Goal: Task Accomplishment & Management: Use online tool/utility

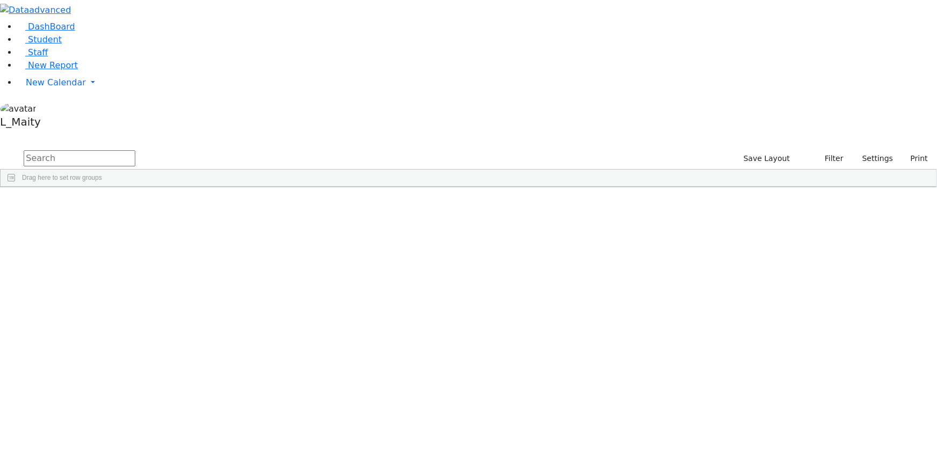
scroll to position [2148, 0]
click at [48, 88] on span "New Calendar" at bounding box center [56, 82] width 60 height 10
click at [51, 109] on span "Calendar" at bounding box center [42, 104] width 39 height 10
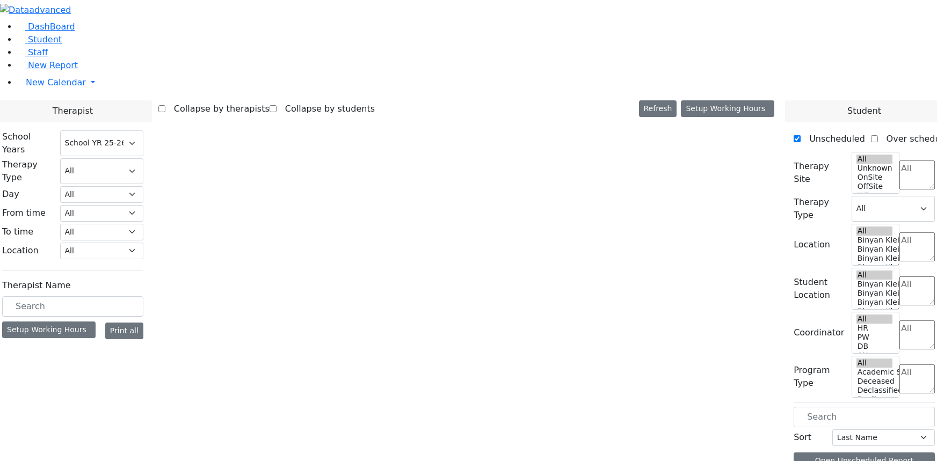
select select "212"
select select "2"
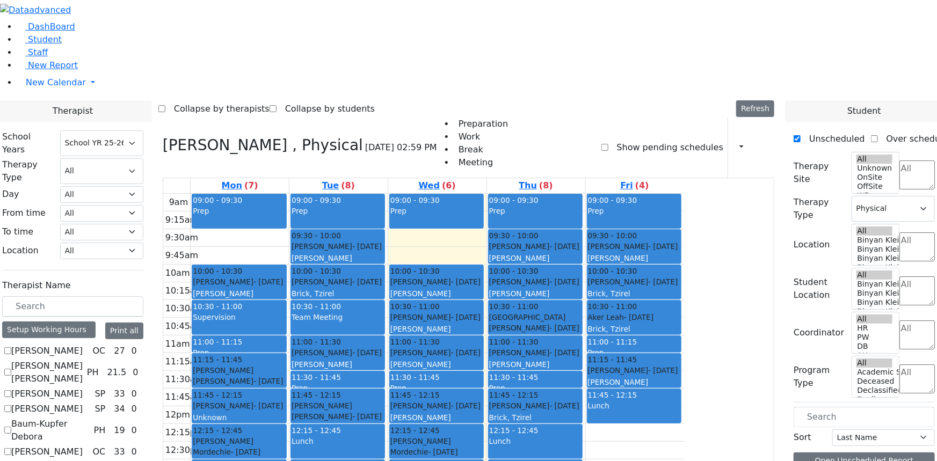
click at [83, 345] on label "[PERSON_NAME]" at bounding box center [46, 351] width 71 height 13
click at [11, 347] on input "[PERSON_NAME]" at bounding box center [7, 350] width 7 height 7
checkbox input "true"
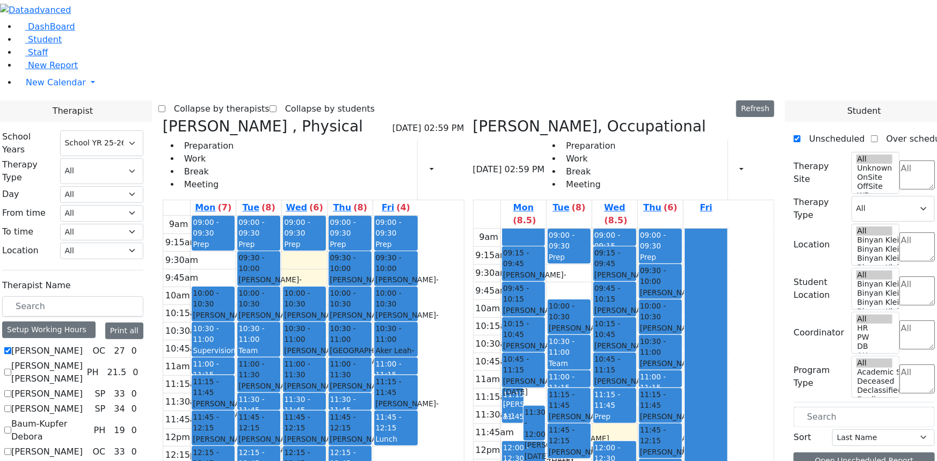
click at [163, 118] on icon at bounding box center [163, 127] width 0 height 18
select select "1"
checkbox input "false"
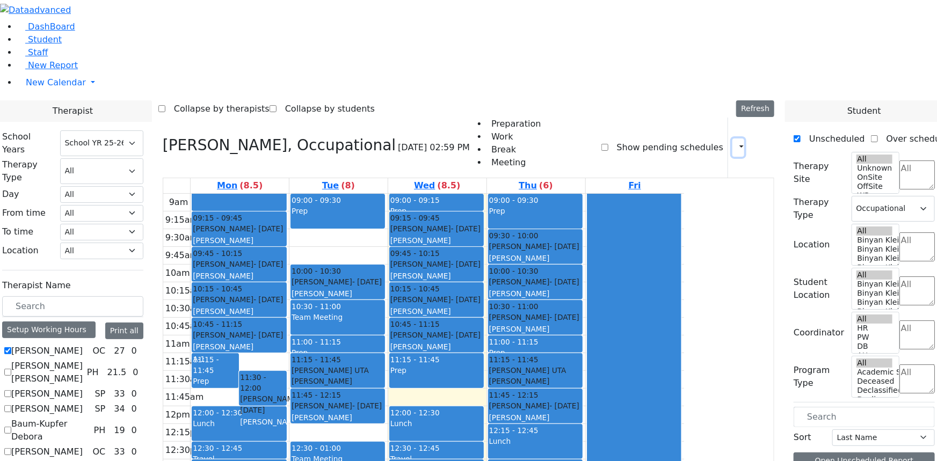
click at [735, 142] on icon "button" at bounding box center [735, 147] width 0 height 10
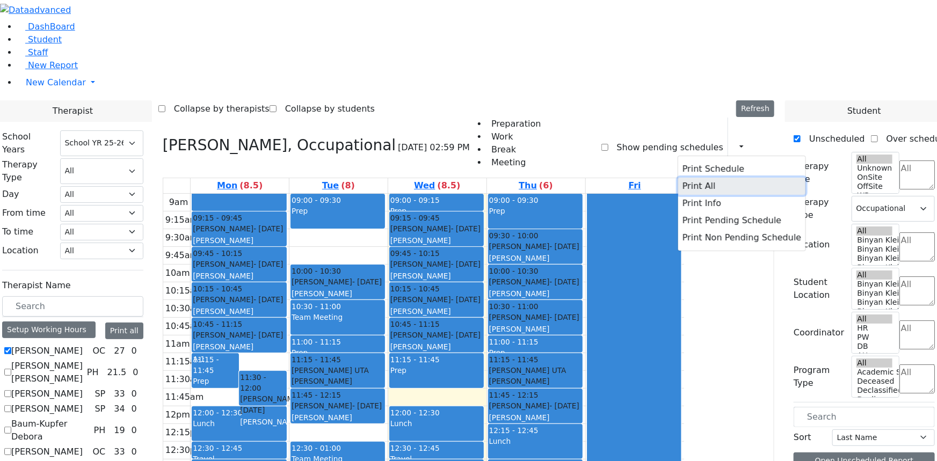
click at [678, 178] on button "Print All" at bounding box center [741, 186] width 127 height 17
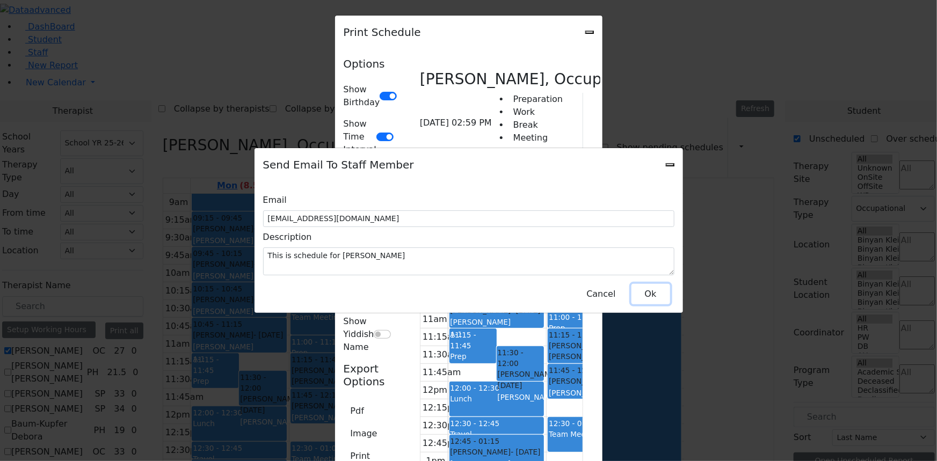
click at [646, 291] on button "Ok" at bounding box center [651, 294] width 39 height 20
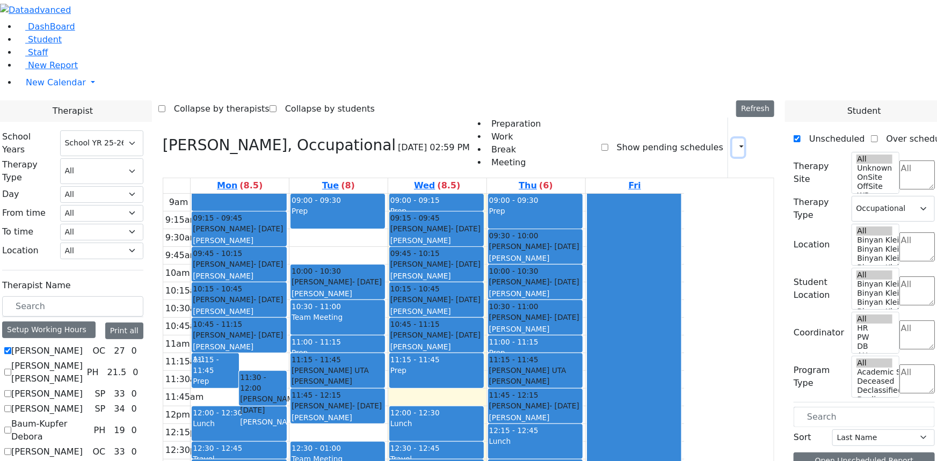
click at [735, 142] on icon "button" at bounding box center [735, 147] width 0 height 10
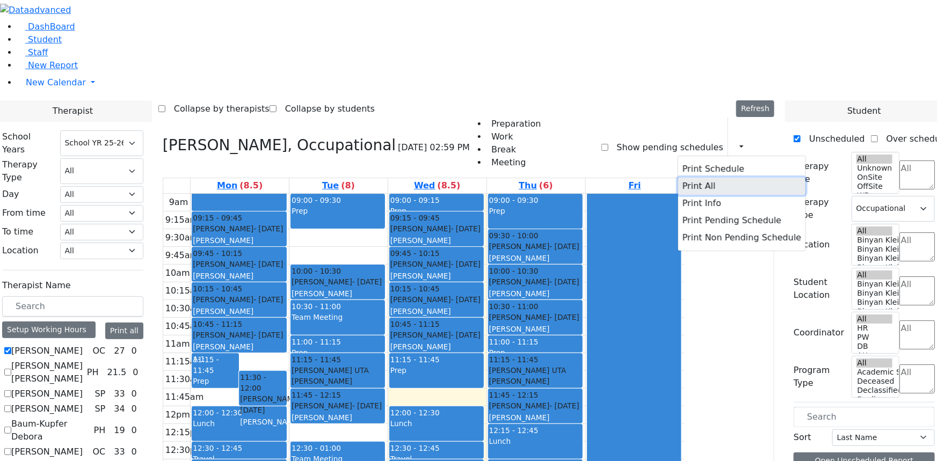
click at [683, 178] on button "Print All" at bounding box center [741, 186] width 127 height 17
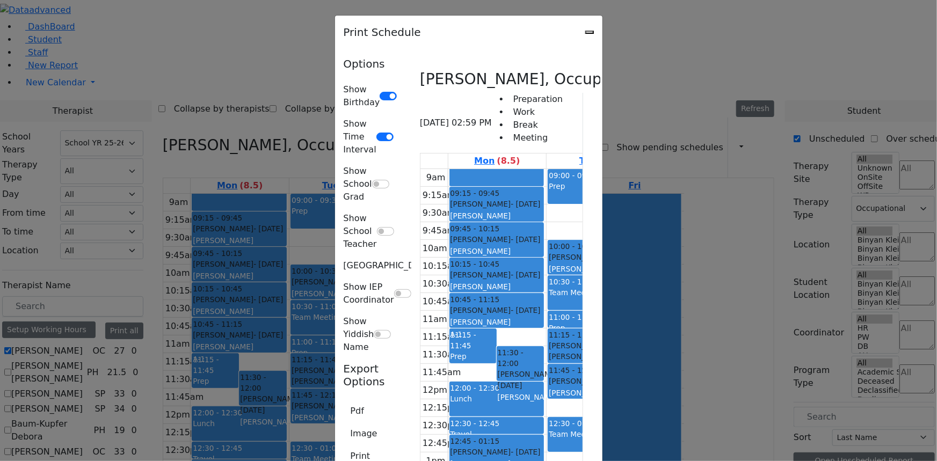
type input "[EMAIL_ADDRESS][DOMAIN_NAME]"
type textarea "This is schedule for [PERSON_NAME]"
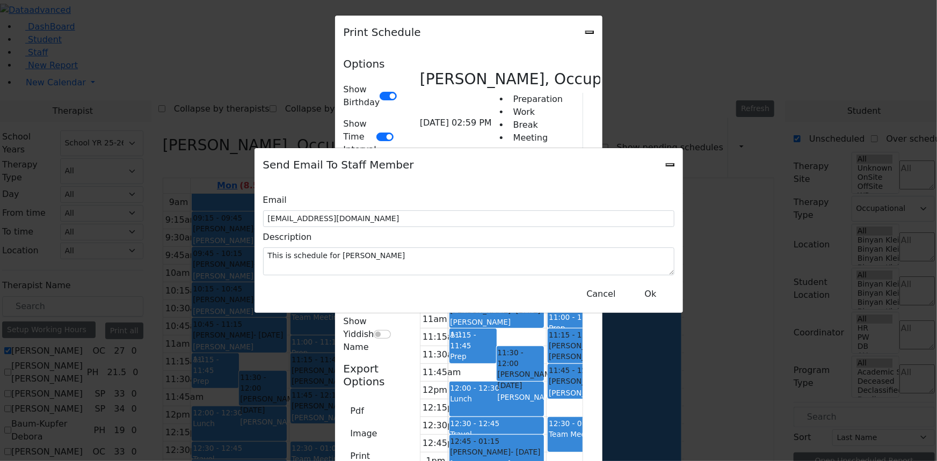
drag, startPoint x: 668, startPoint y: 170, endPoint x: 649, endPoint y: 170, distance: 19.3
click at [666, 170] on div "Send Email To Staff Member" at bounding box center [469, 164] width 429 height 33
click at [654, 288] on button "Ok" at bounding box center [651, 294] width 39 height 20
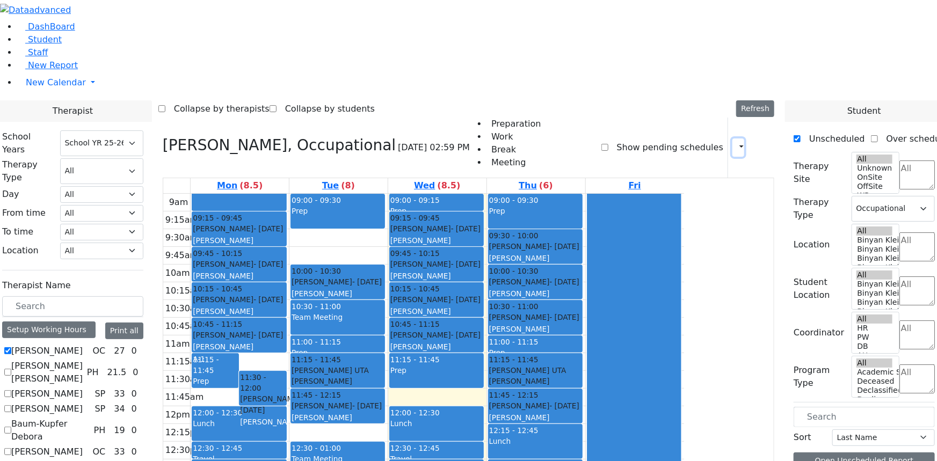
click at [735, 142] on icon "button" at bounding box center [735, 147] width 0 height 10
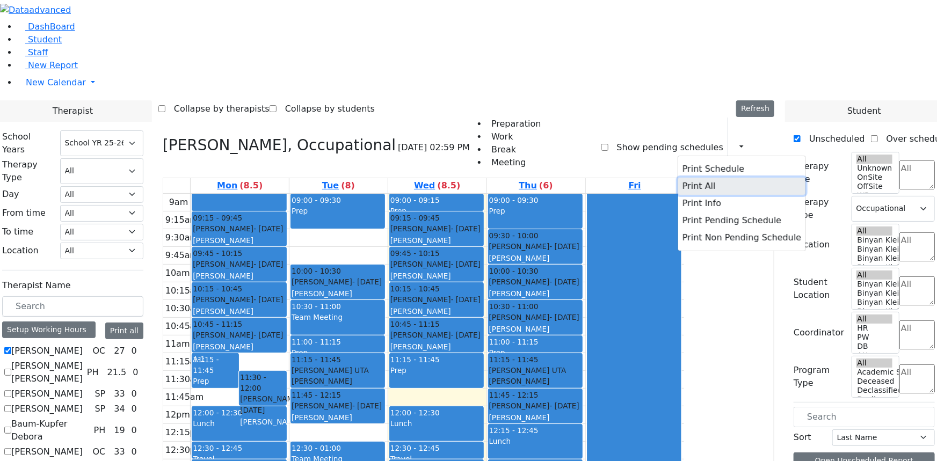
click at [691, 178] on button "Print All" at bounding box center [741, 186] width 127 height 17
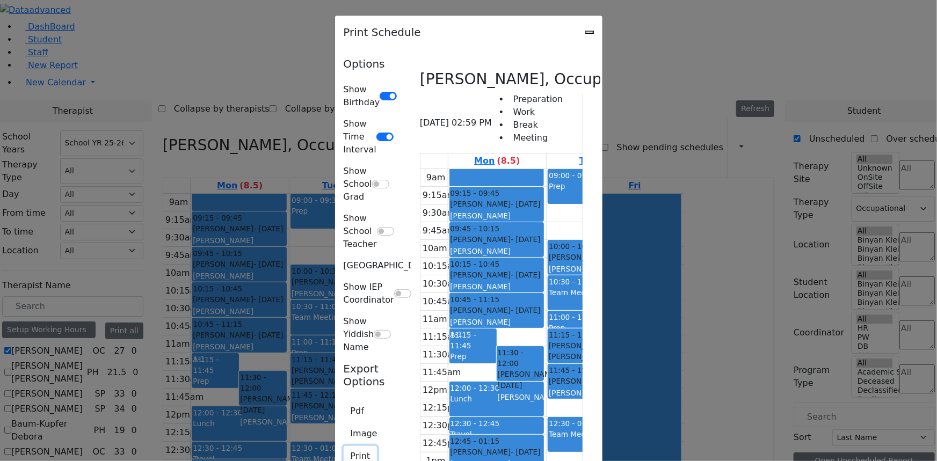
click at [344, 446] on button "Print" at bounding box center [361, 456] width 34 height 20
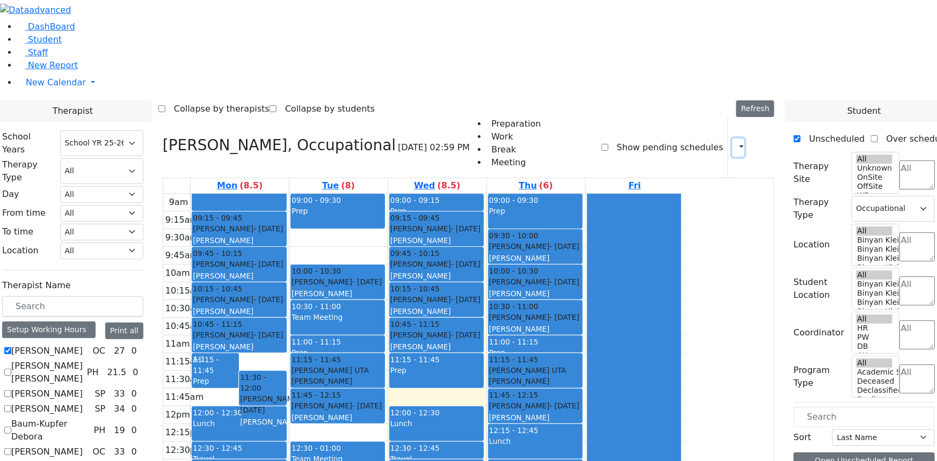
click at [735, 142] on icon "button" at bounding box center [735, 147] width 0 height 10
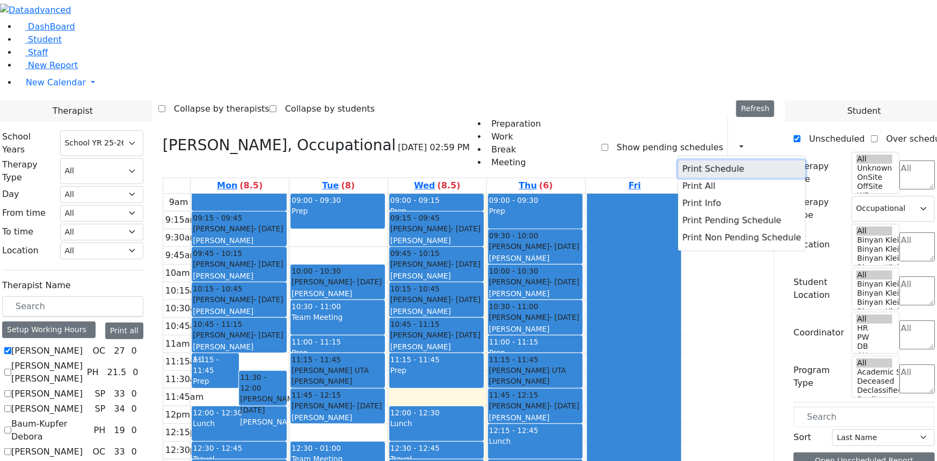
click at [679, 161] on button "Print Schedule" at bounding box center [741, 169] width 127 height 17
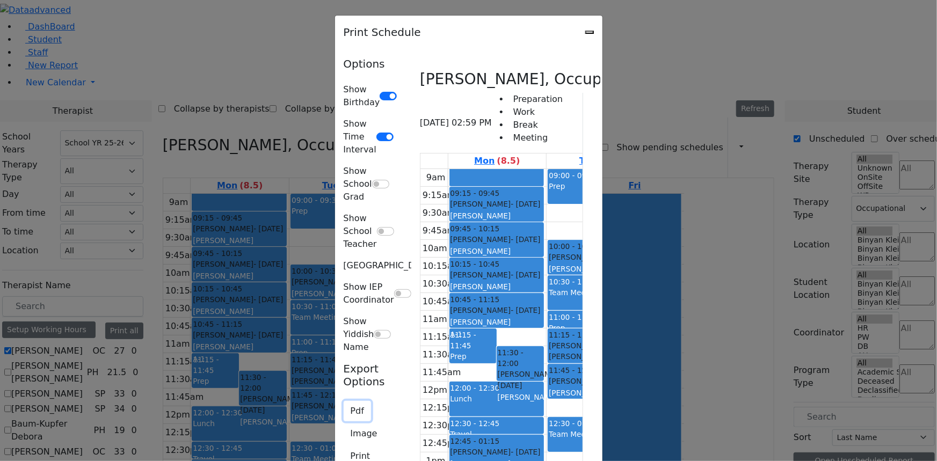
click at [344, 401] on button "Pdf" at bounding box center [357, 411] width 27 height 20
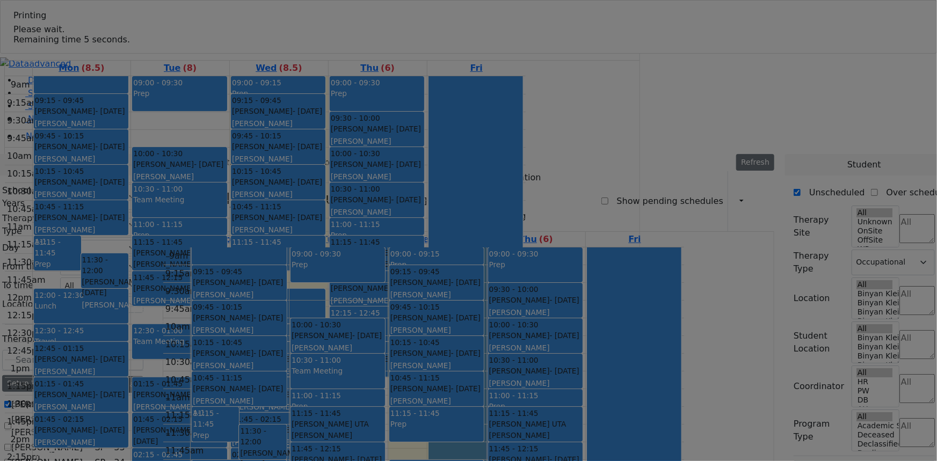
select select "212"
select select "1"
